Goal: Information Seeking & Learning: Stay updated

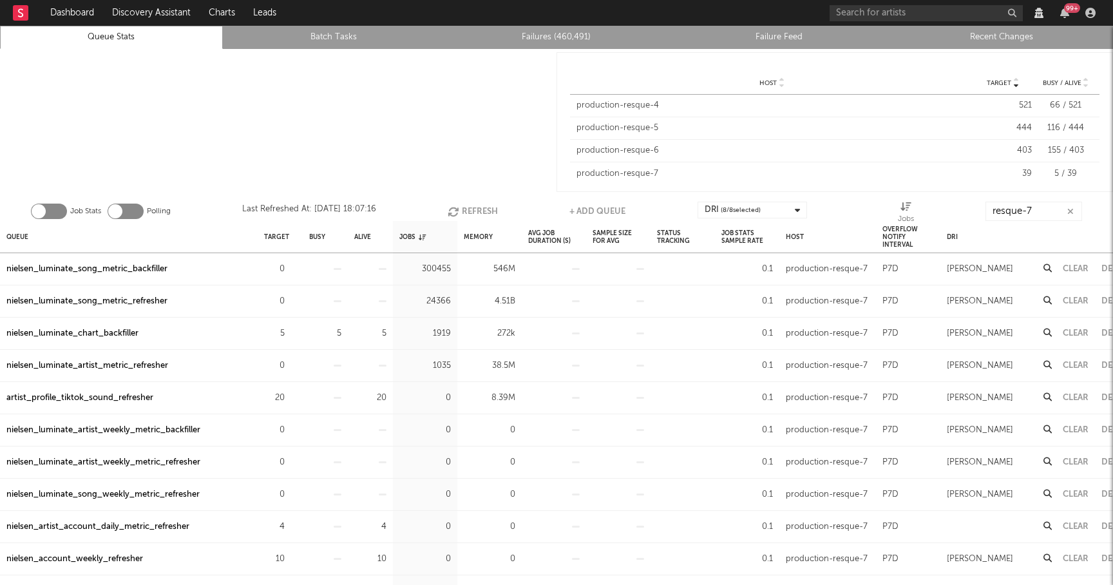
click at [486, 203] on button "Refresh" at bounding box center [473, 211] width 50 height 19
click at [475, 207] on button "Refresh" at bounding box center [473, 211] width 50 height 19
click at [1013, 32] on link "Recent Changes" at bounding box center [1001, 37] width 209 height 15
click at [463, 210] on button "Refresh" at bounding box center [474, 211] width 50 height 19
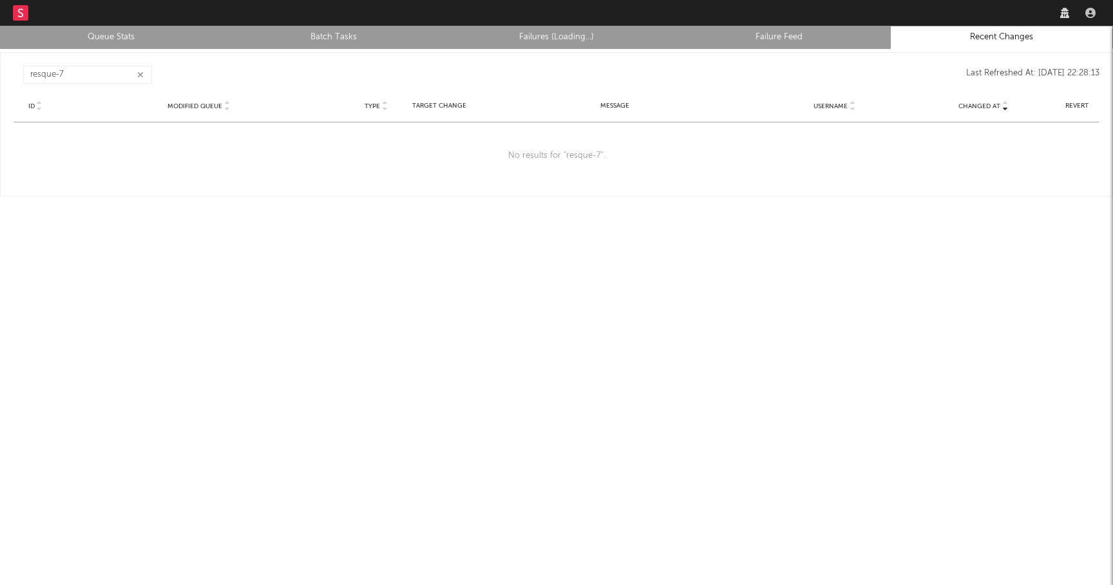
click at [138, 72] on icon "button" at bounding box center [140, 75] width 6 height 8
